Goal: Communication & Community: Answer question/provide support

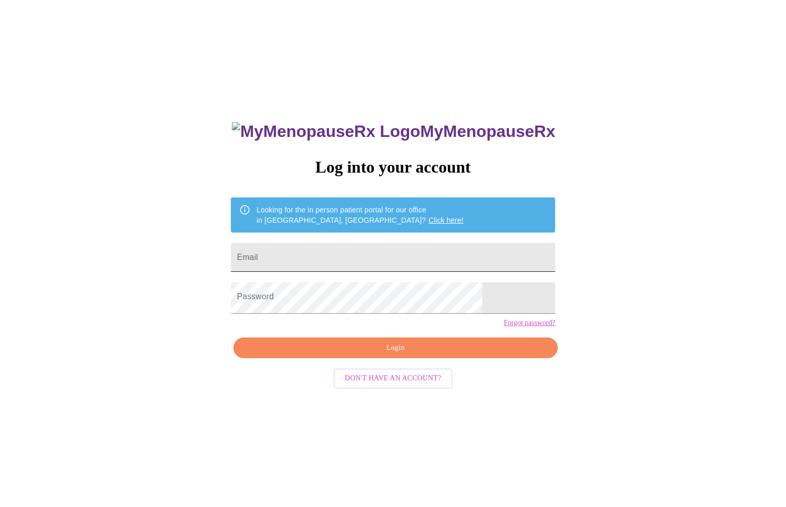
click at [446, 255] on input "Email" at bounding box center [393, 257] width 324 height 29
type input "[EMAIL_ADDRESS][DOMAIN_NAME]"
click at [382, 354] on span "Login" at bounding box center [395, 348] width 301 height 13
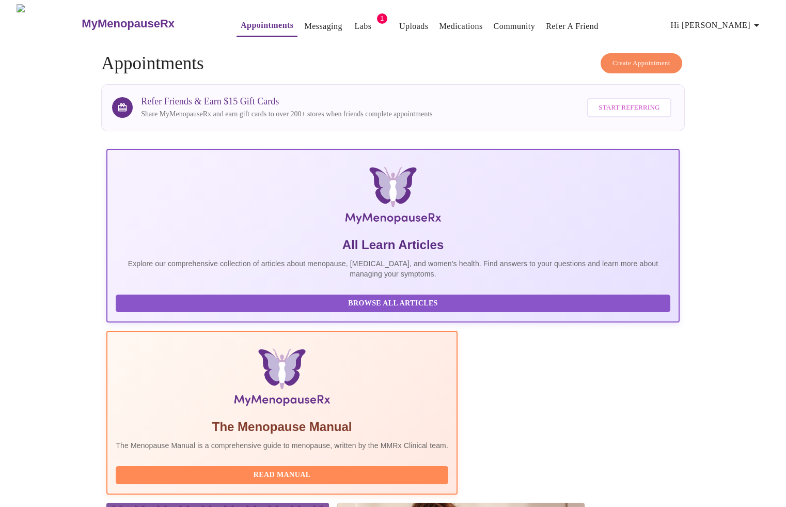
click at [304, 19] on link "Messaging" at bounding box center [323, 26] width 38 height 14
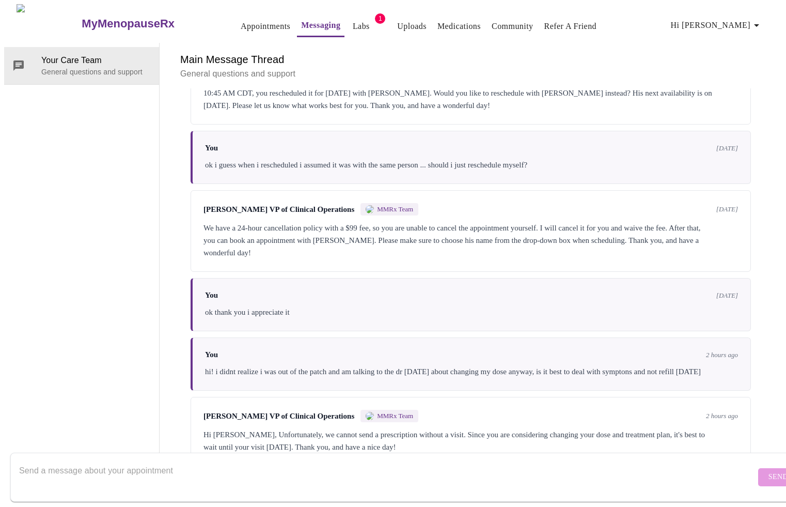
scroll to position [1784, 0]
